Goal: Task Accomplishment & Management: Manage account settings

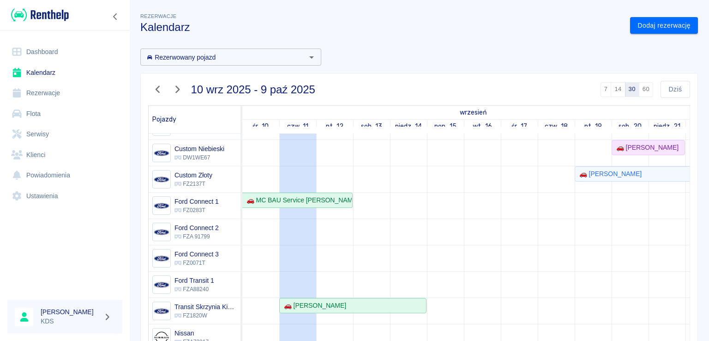
scroll to position [139, 0]
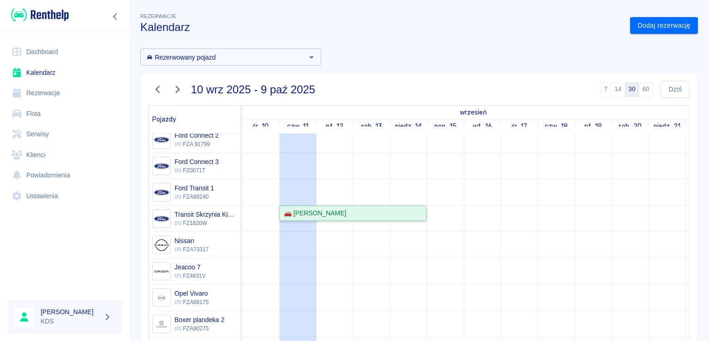
click at [393, 210] on div "🚗 [PERSON_NAME]" at bounding box center [352, 213] width 145 height 10
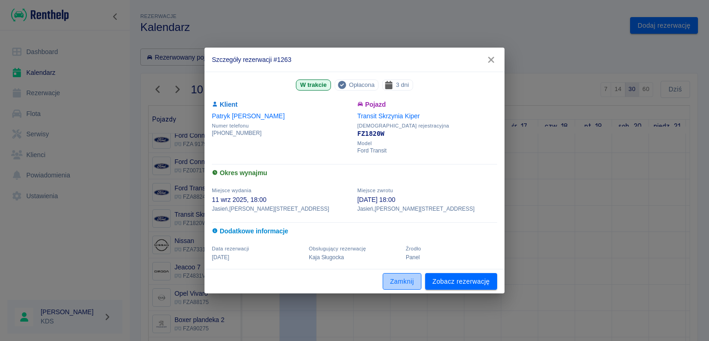
click at [407, 288] on button "Zamknij" at bounding box center [402, 281] width 39 height 17
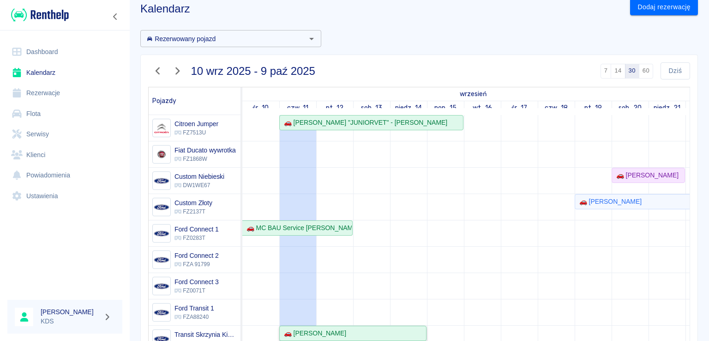
scroll to position [46, 0]
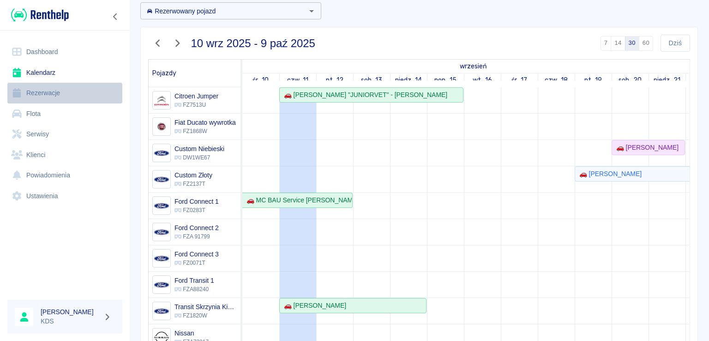
click at [67, 98] on link "Rezerwacje" at bounding box center [64, 93] width 115 height 21
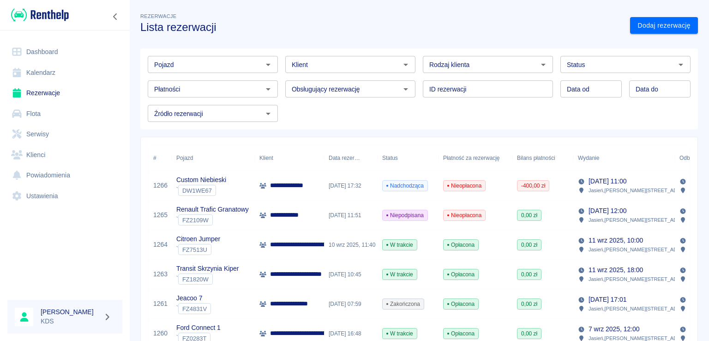
click at [360, 69] on input "Klient" at bounding box center [342, 65] width 109 height 12
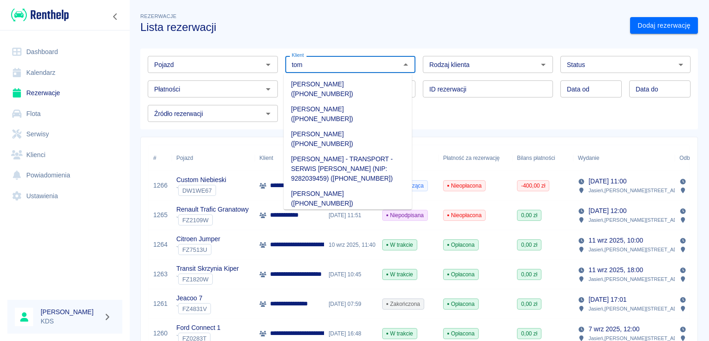
click at [345, 102] on li "Renata Tomiałojć (+48531240077)" at bounding box center [348, 114] width 128 height 25
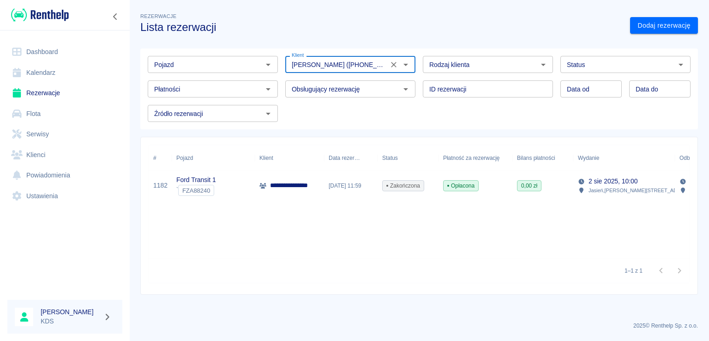
type input "Renata Tomiałojć (+48531240077)"
click at [487, 187] on div "Opłacona" at bounding box center [476, 186] width 74 height 30
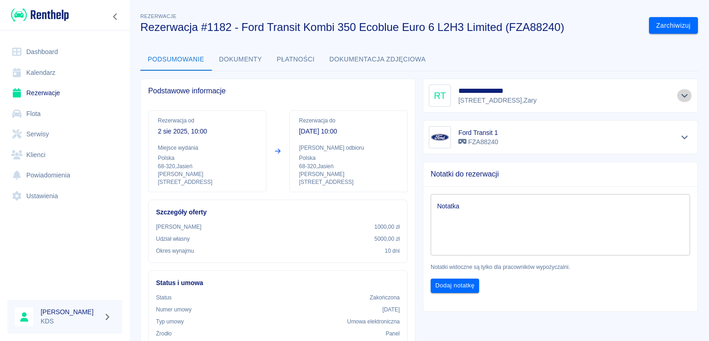
click at [680, 96] on icon "Pokaż szczegóły" at bounding box center [685, 95] width 11 height 8
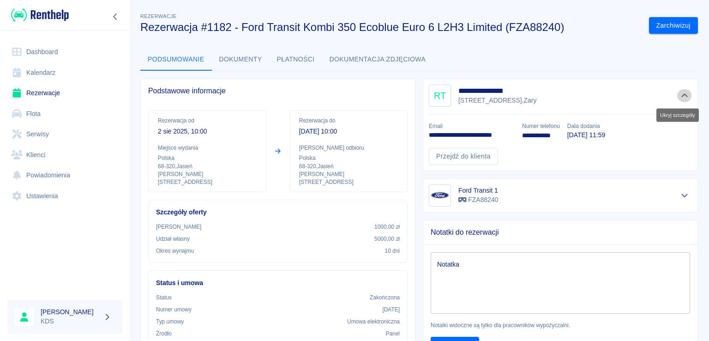
click at [682, 93] on icon "Ukryj szczegóły" at bounding box center [685, 95] width 11 height 8
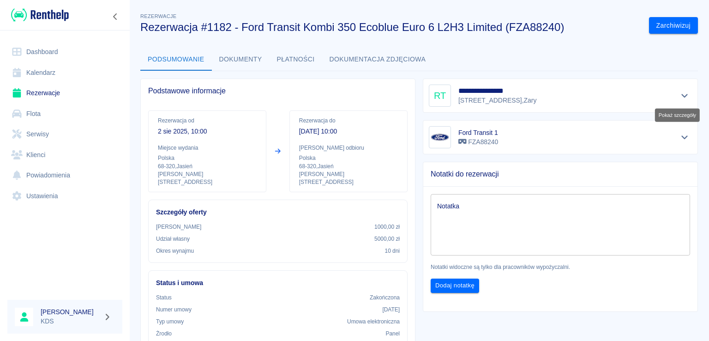
click at [680, 96] on icon "Pokaż szczegóły" at bounding box center [685, 95] width 11 height 8
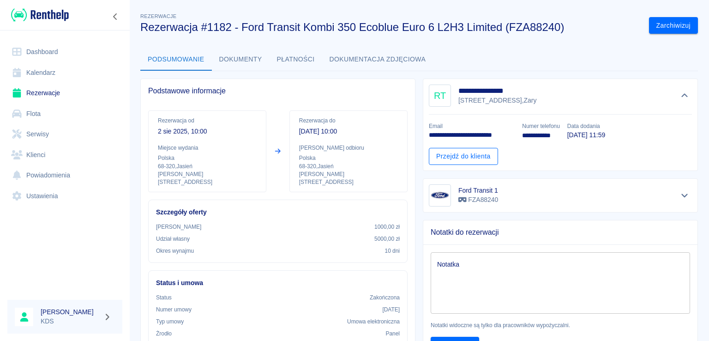
click at [476, 159] on link "Przejdź do klienta" at bounding box center [463, 156] width 69 height 17
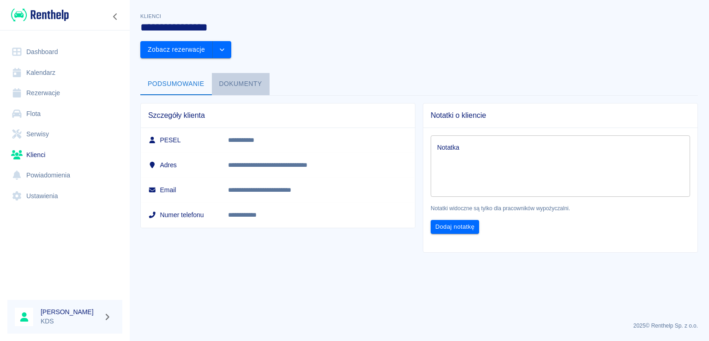
click at [253, 73] on button "Dokumenty" at bounding box center [241, 84] width 58 height 22
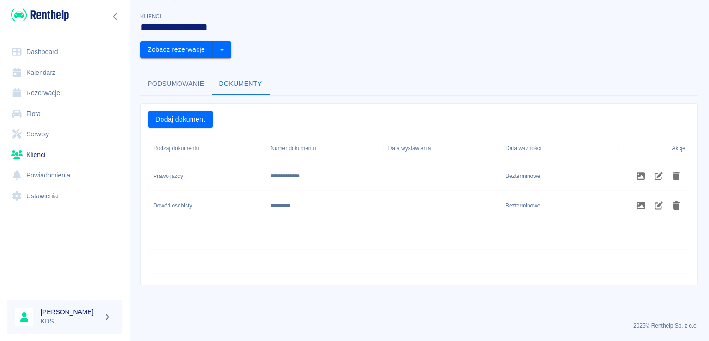
click at [191, 73] on button "Podsumowanie" at bounding box center [176, 84] width 72 height 22
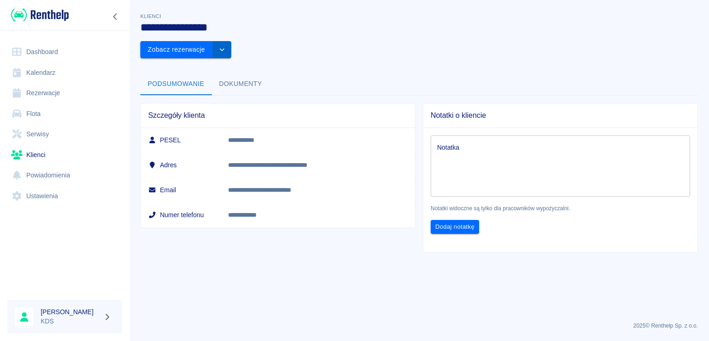
click at [231, 41] on button "drop-down" at bounding box center [222, 49] width 18 height 17
click at [656, 47] on li "Edytuj klienta" at bounding box center [652, 44] width 83 height 15
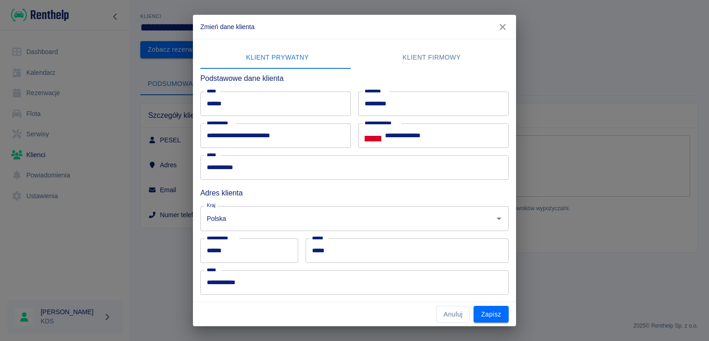
click at [212, 135] on input "**********" at bounding box center [275, 135] width 151 height 24
type input "**********"
click at [495, 316] on button "Zapisz" at bounding box center [491, 314] width 35 height 17
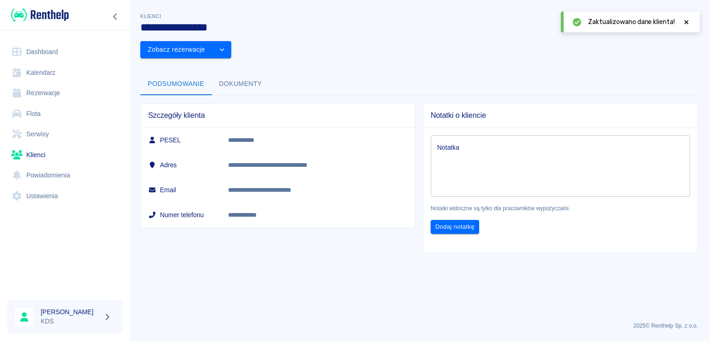
click at [688, 21] on icon at bounding box center [687, 22] width 8 height 6
click at [45, 152] on link "Klienci" at bounding box center [64, 155] width 115 height 21
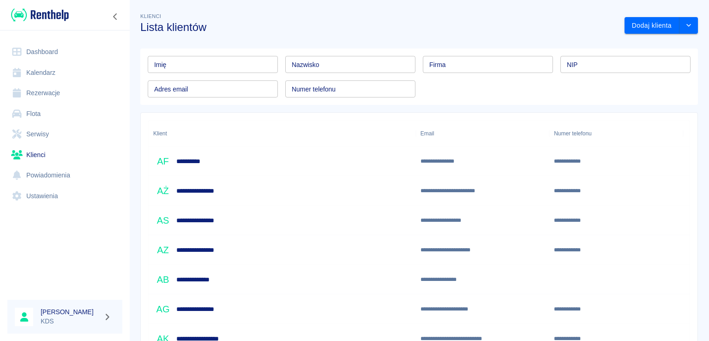
click at [355, 69] on input "Nazwisko" at bounding box center [350, 64] width 130 height 17
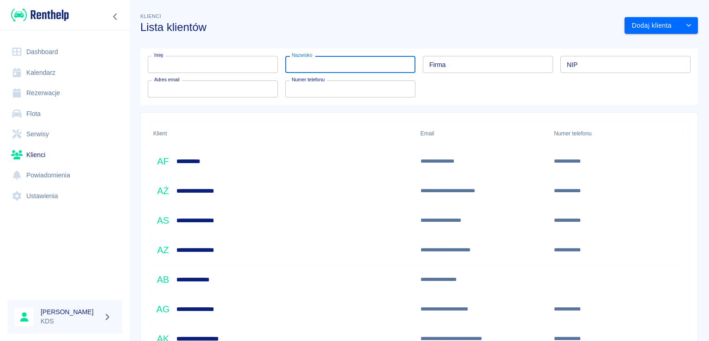
type input "r"
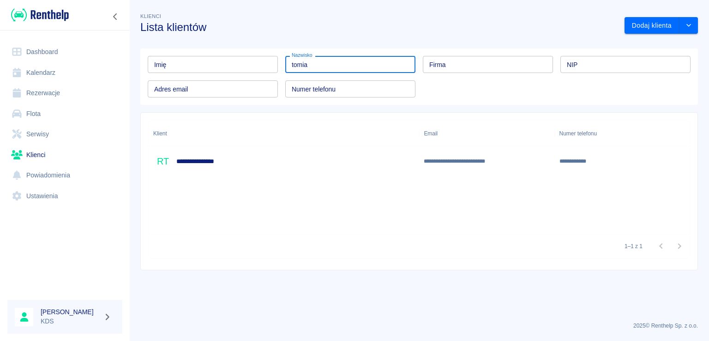
type input "tomia"
click at [250, 164] on div "**********" at bounding box center [284, 161] width 271 height 30
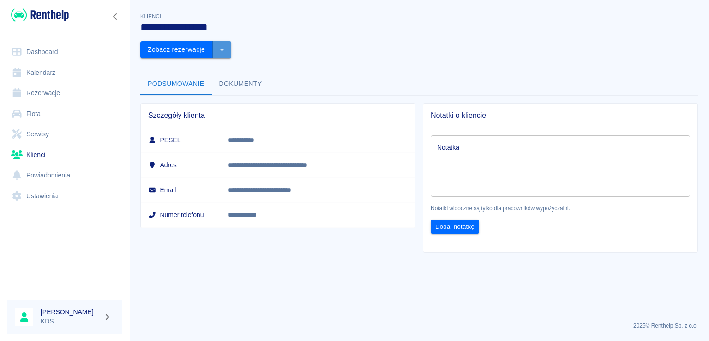
click at [226, 47] on icon "drop-down" at bounding box center [221, 50] width 7 height 6
click at [646, 48] on li "Edytuj klienta" at bounding box center [652, 44] width 83 height 15
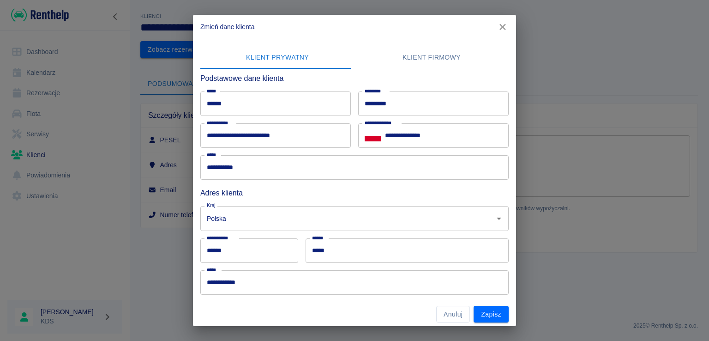
click at [501, 26] on icon "button" at bounding box center [503, 27] width 6 height 6
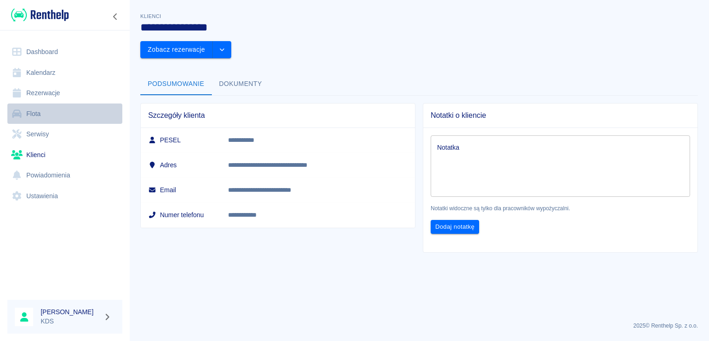
click at [48, 117] on link "Flota" at bounding box center [64, 113] width 115 height 21
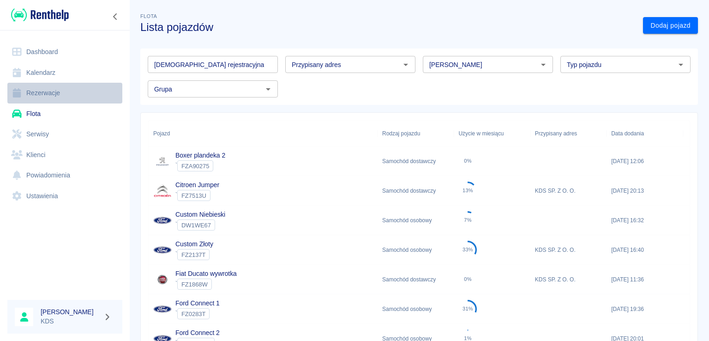
click at [54, 91] on link "Rezerwacje" at bounding box center [64, 93] width 115 height 21
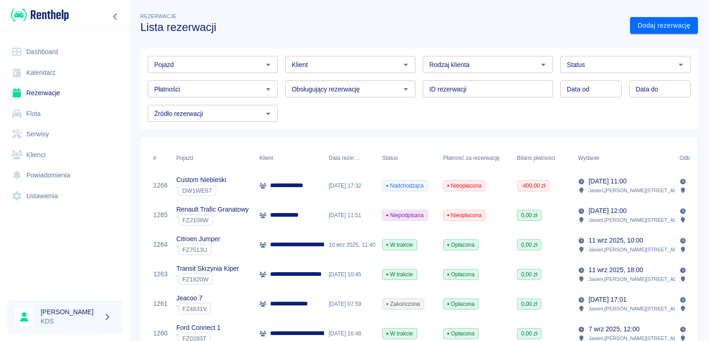
click at [355, 63] on input "Klient" at bounding box center [342, 65] width 109 height 12
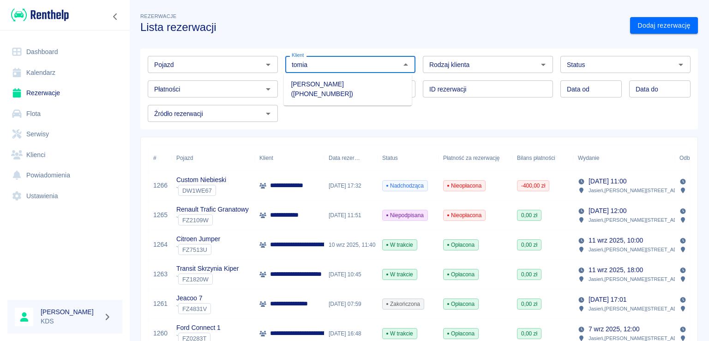
click at [346, 87] on li "Renata Tomiałojć (+48531240077)" at bounding box center [348, 89] width 128 height 25
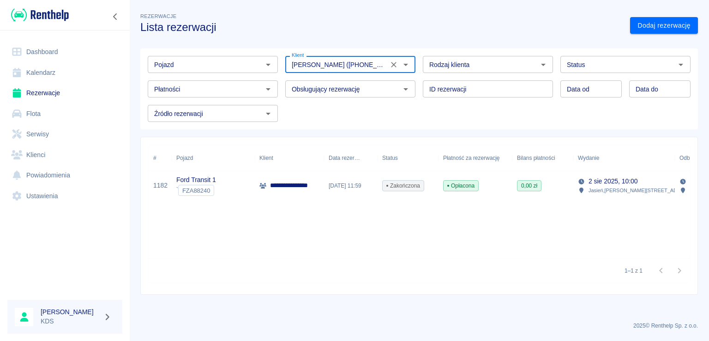
type input "Renata Tomiałojć (+48531240077)"
click at [320, 183] on div "**********" at bounding box center [289, 186] width 69 height 30
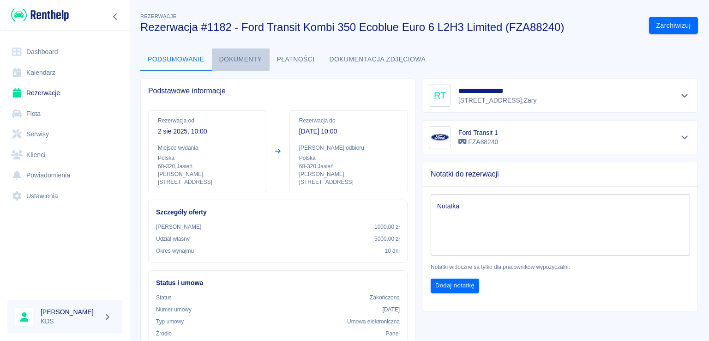
click at [261, 62] on button "Dokumenty" at bounding box center [241, 59] width 58 height 22
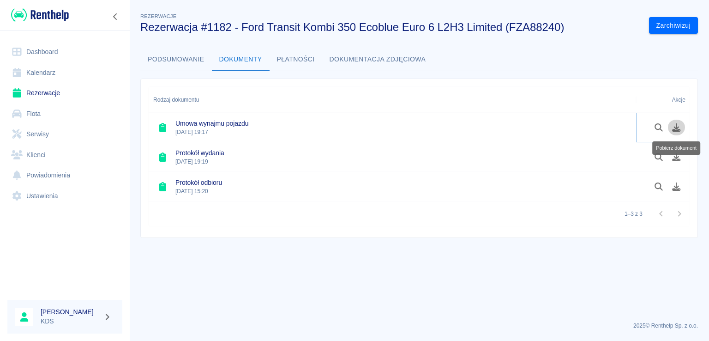
click at [673, 128] on icon "Pobierz dokument" at bounding box center [676, 127] width 11 height 8
click at [676, 158] on icon "Pobierz dokument" at bounding box center [677, 157] width 8 height 8
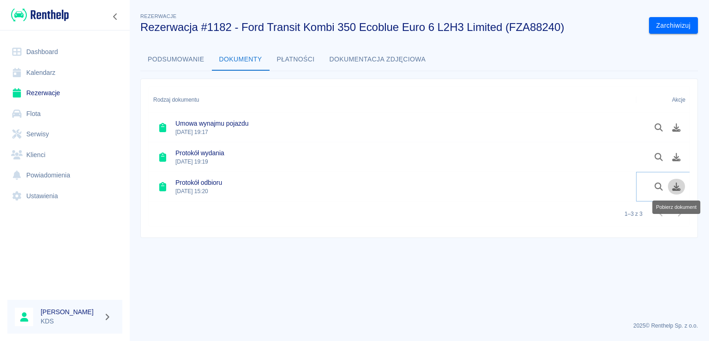
click at [674, 187] on icon "Pobierz dokument" at bounding box center [676, 186] width 11 height 8
click at [190, 128] on p "1 sie 2025, 19:17" at bounding box center [211, 132] width 73 height 8
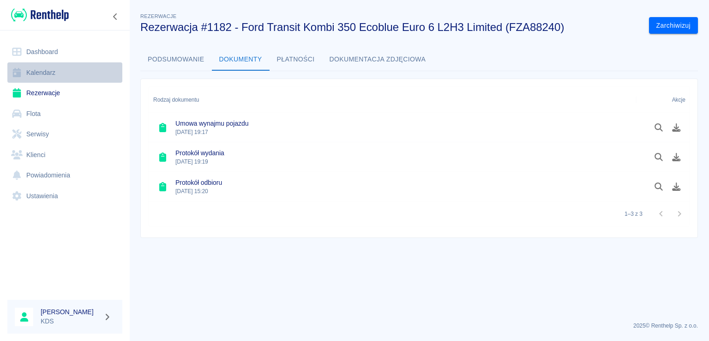
click at [34, 79] on link "Kalendarz" at bounding box center [64, 72] width 115 height 21
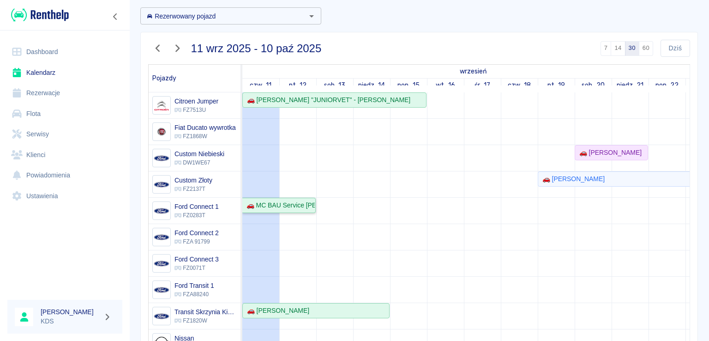
click at [290, 210] on link "🚗 MC BAU Service [PERSON_NAME] - [PERSON_NAME]" at bounding box center [278, 205] width 73 height 15
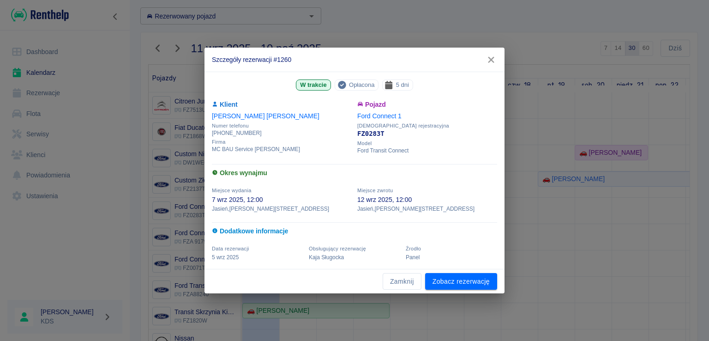
click at [394, 282] on button "Zamknij" at bounding box center [402, 281] width 39 height 17
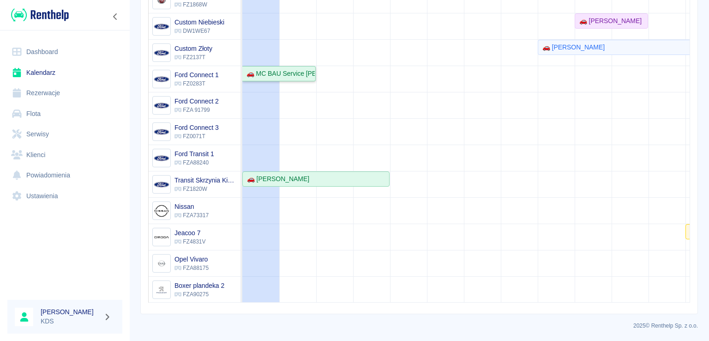
scroll to position [80, 0]
